Goal: Information Seeking & Learning: Learn about a topic

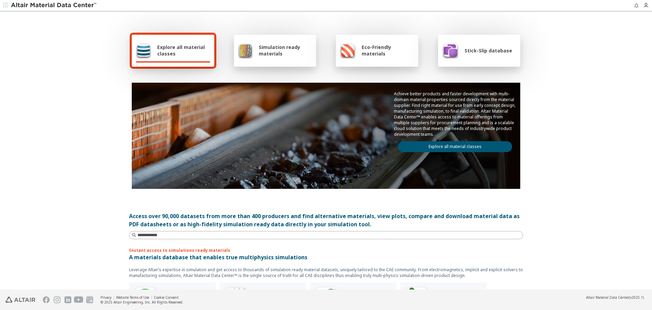
click at [483, 47] on div "Stick-Slip database" at bounding box center [477, 50] width 70 height 16
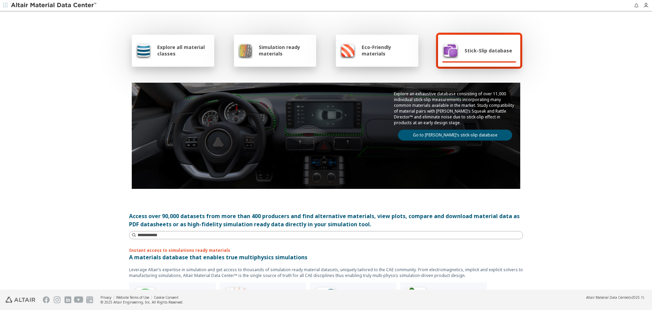
click at [472, 132] on link "Go to [PERSON_NAME]’s stick-slip database" at bounding box center [455, 134] width 114 height 11
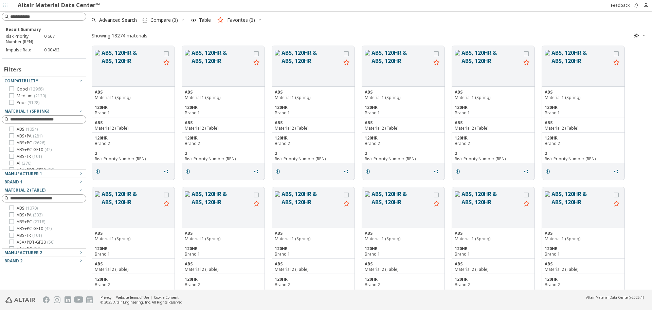
scroll to position [242, 559]
click at [97, 171] on icon "grid" at bounding box center [97, 171] width 5 height 5
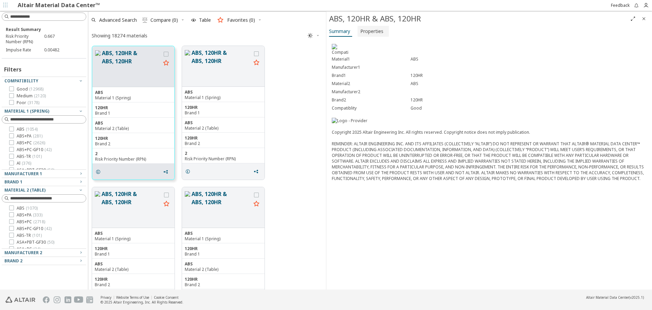
click at [378, 32] on span "Properties" at bounding box center [371, 31] width 23 height 11
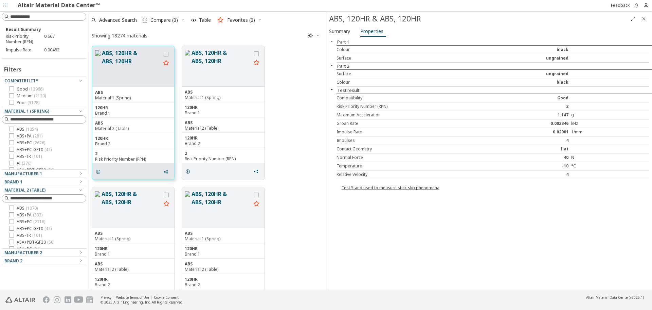
click at [646, 17] on icon "Close" at bounding box center [643, 18] width 5 height 5
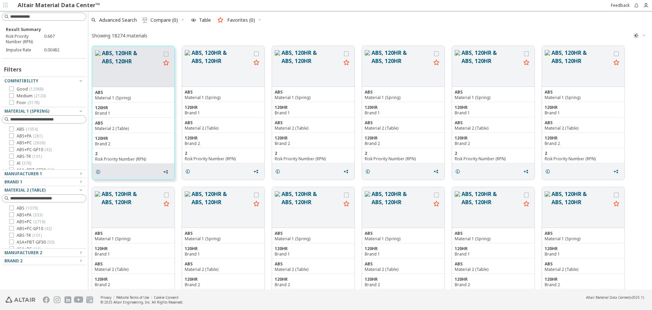
click at [414, 31] on div "Showing 18274 materials " at bounding box center [370, 35] width 564 height 13
